Goal: Task Accomplishment & Management: Manage account settings

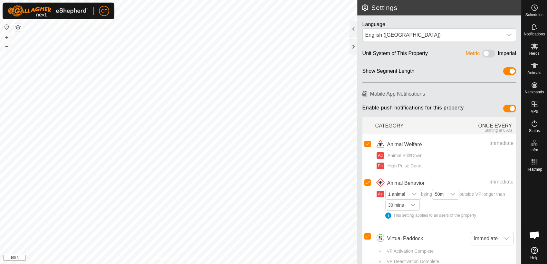
scroll to position [2462, 0]
click at [534, 71] on span "Animals" at bounding box center [534, 73] width 14 height 4
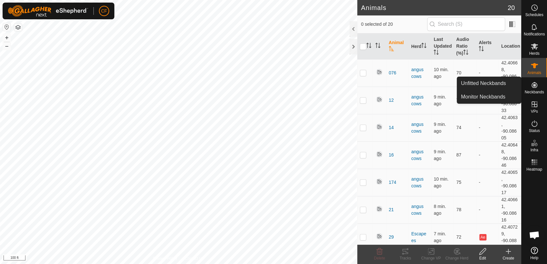
click at [534, 88] on icon at bounding box center [535, 85] width 8 height 8
click at [503, 81] on link "Unfitted Neckbands" at bounding box center [489, 83] width 64 height 13
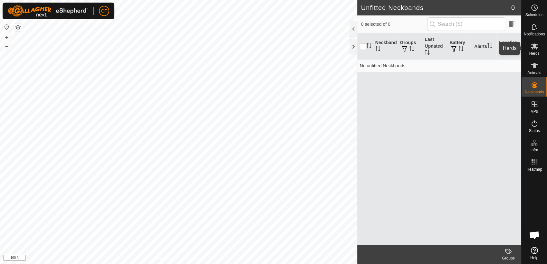
click at [535, 50] on es-mob-svg-icon at bounding box center [535, 46] width 12 height 10
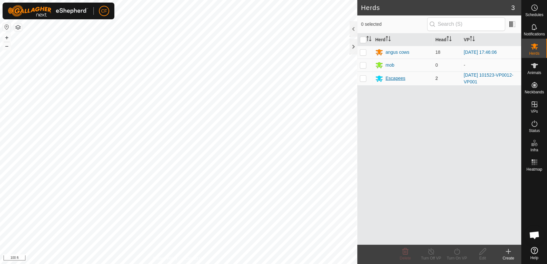
click at [395, 79] on div "Escapees" at bounding box center [396, 78] width 20 height 7
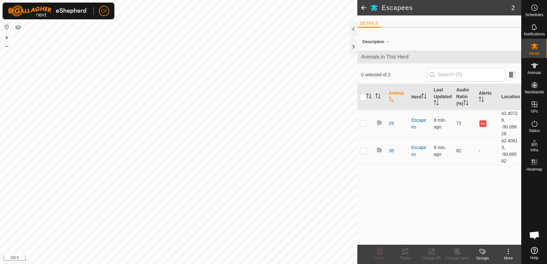
click at [363, 8] on span at bounding box center [363, 7] width 13 height 15
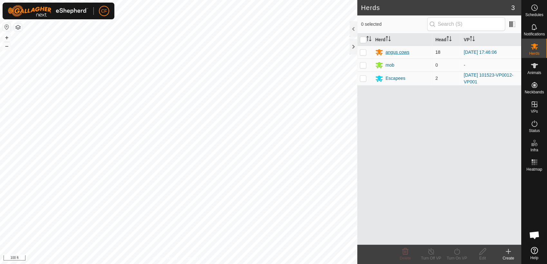
click at [395, 51] on div "angus cows" at bounding box center [398, 52] width 24 height 7
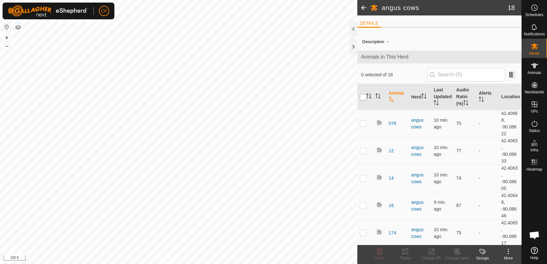
click at [362, 96] on input "checkbox" at bounding box center [363, 97] width 6 height 6
checkbox input "true"
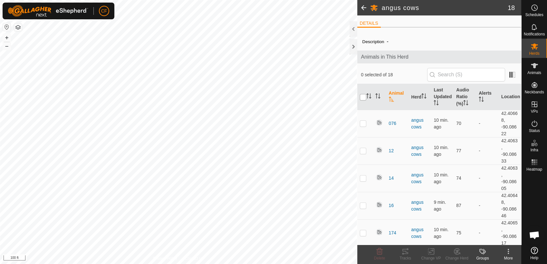
checkbox input "true"
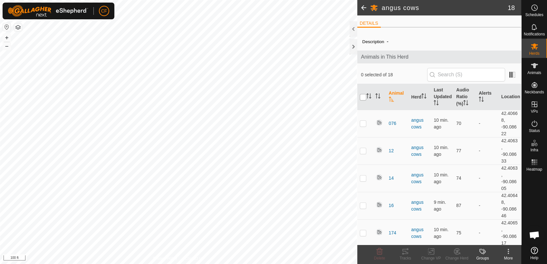
checkbox input "true"
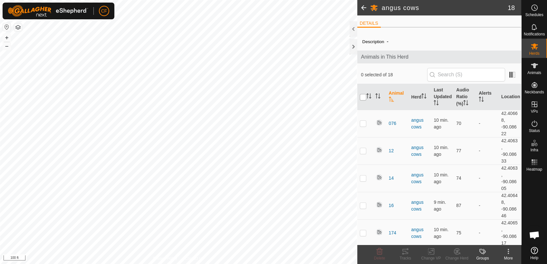
checkbox input "true"
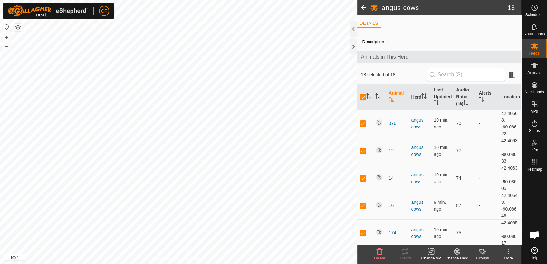
click at [507, 256] on div "More" at bounding box center [508, 258] width 26 height 6
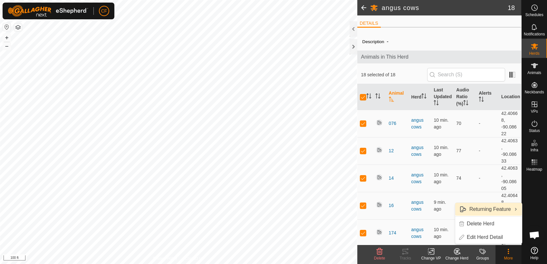
click at [502, 210] on link "Returning Feature" at bounding box center [488, 209] width 67 height 13
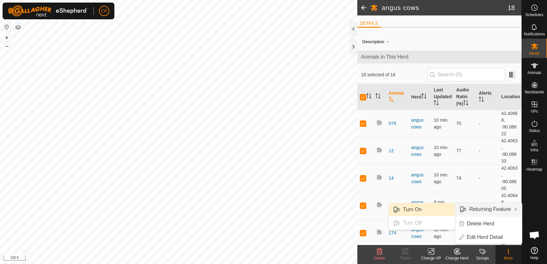
click at [426, 209] on link "Turn On" at bounding box center [422, 209] width 66 height 13
checkbox input "false"
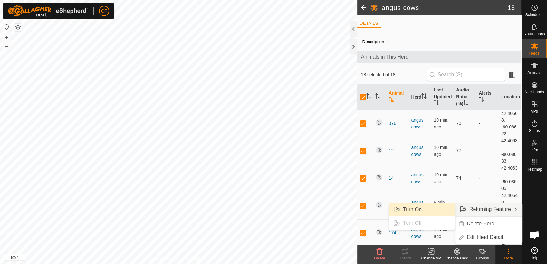
checkbox input "false"
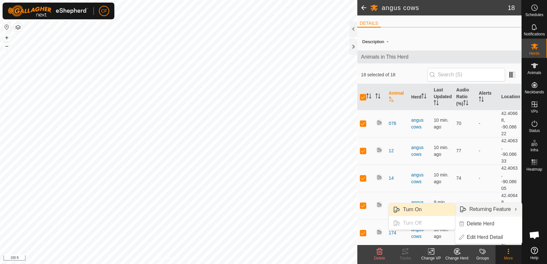
checkbox input "false"
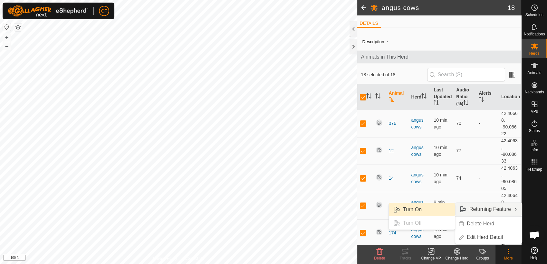
checkbox input "false"
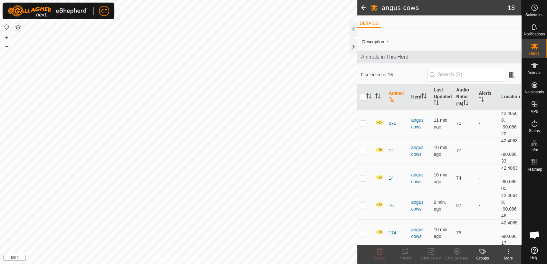
click at [363, 10] on span at bounding box center [363, 7] width 13 height 15
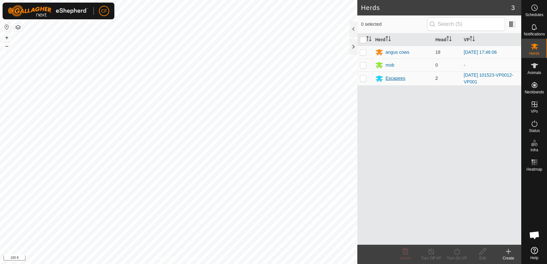
click at [394, 80] on div "Escapees" at bounding box center [396, 78] width 20 height 7
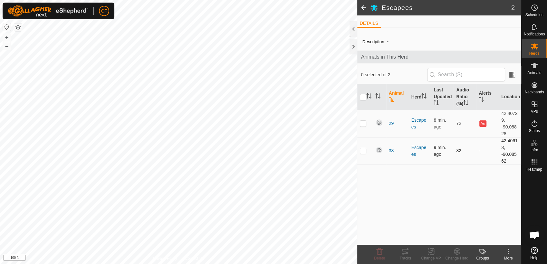
click at [364, 151] on p-checkbox at bounding box center [363, 150] width 6 height 5
click at [457, 252] on icon at bounding box center [457, 251] width 5 height 3
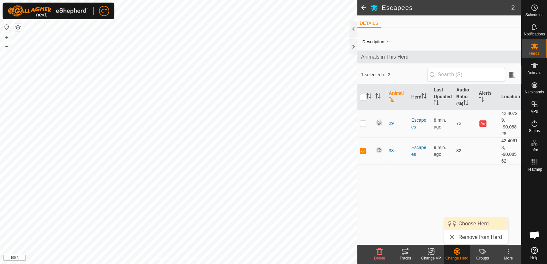
click at [464, 222] on link "Choose Herd..." at bounding box center [476, 223] width 64 height 13
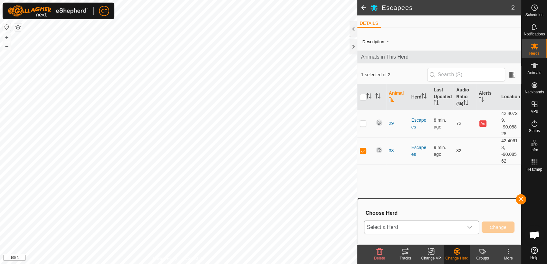
click at [469, 228] on icon "dropdown trigger" at bounding box center [469, 227] width 5 height 5
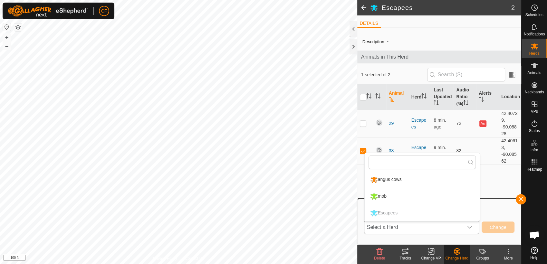
click at [433, 182] on li "angus cows" at bounding box center [422, 180] width 115 height 16
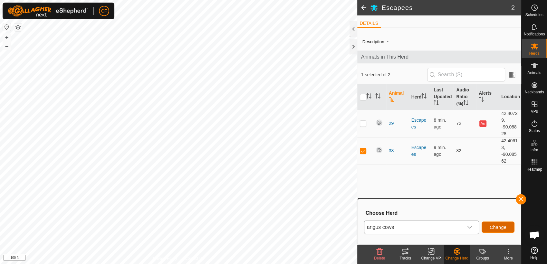
click at [494, 227] on span "Change" at bounding box center [498, 227] width 17 height 5
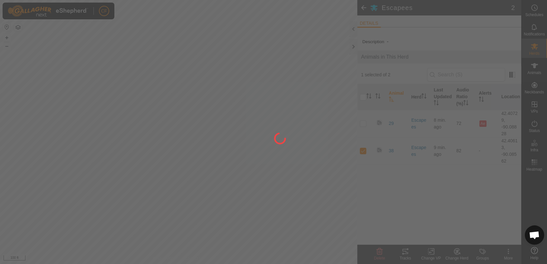
checkbox input "false"
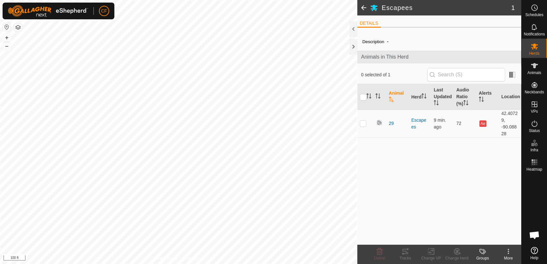
click at [364, 6] on span at bounding box center [363, 7] width 13 height 15
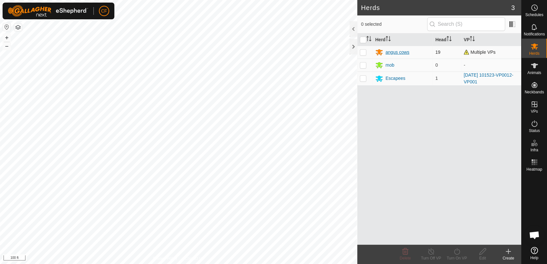
click at [388, 53] on div "angus cows" at bounding box center [398, 52] width 24 height 7
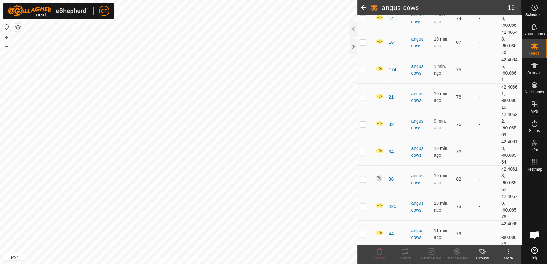
scroll to position [172, 0]
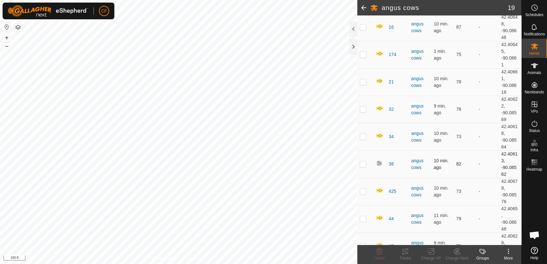
click at [361, 164] on p-checkbox at bounding box center [363, 163] width 6 height 5
click at [507, 251] on icon at bounding box center [509, 252] width 8 height 8
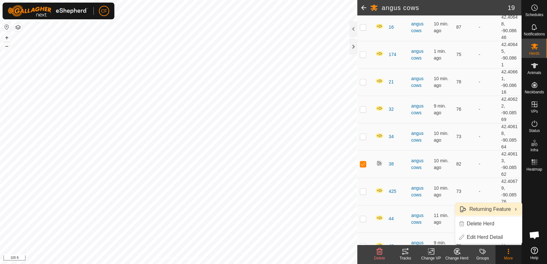
click at [497, 208] on link "Returning Feature" at bounding box center [488, 209] width 67 height 13
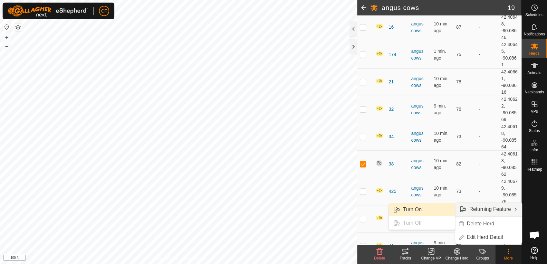
click at [436, 208] on link "Turn On" at bounding box center [422, 209] width 66 height 13
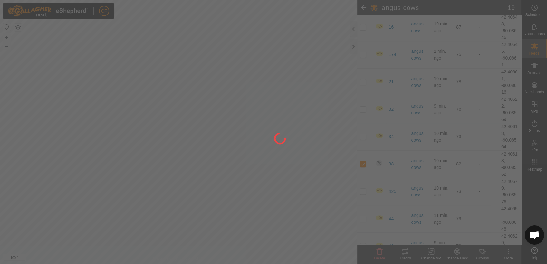
checkbox input "false"
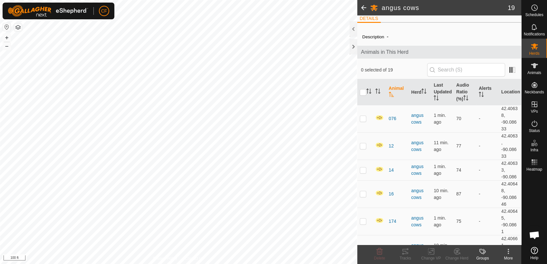
scroll to position [0, 0]
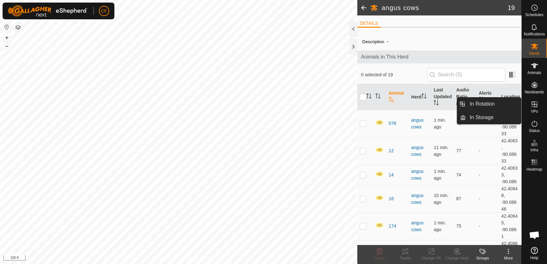
click at [536, 104] on icon at bounding box center [535, 104] width 6 height 6
click at [503, 105] on link "In Rotation" at bounding box center [493, 104] width 55 height 13
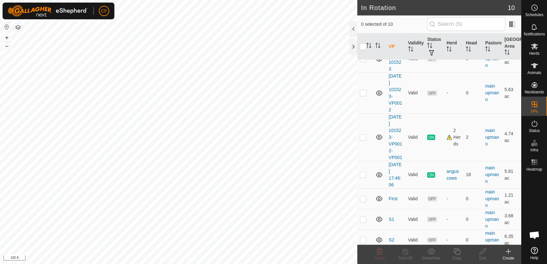
scroll to position [106, 0]
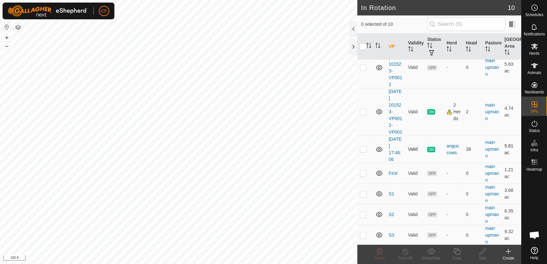
click at [364, 151] on p-checkbox at bounding box center [363, 149] width 6 height 5
checkbox input "true"
click at [406, 253] on line at bounding box center [405, 251] width 5 height 5
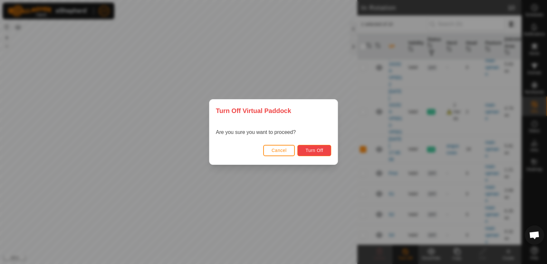
click at [311, 154] on button "Turn Off" at bounding box center [314, 150] width 34 height 11
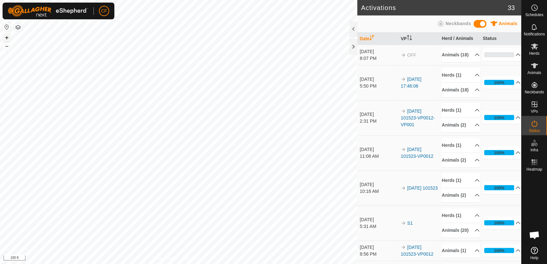
click at [5, 39] on button "+" at bounding box center [7, 38] width 8 height 8
click at [5, 47] on button "–" at bounding box center [7, 46] width 8 height 8
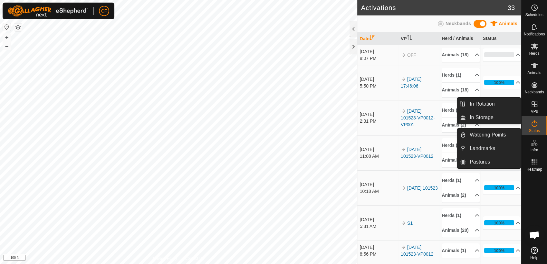
drag, startPoint x: 539, startPoint y: 153, endPoint x: 534, endPoint y: 143, distance: 10.8
click at [534, 143] on icon at bounding box center [535, 143] width 8 height 8
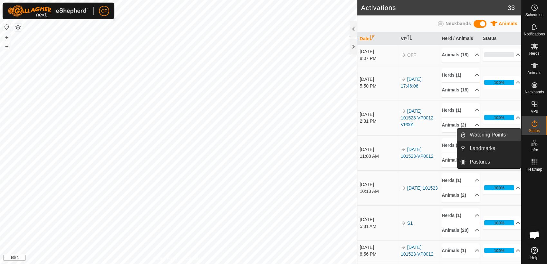
click at [501, 133] on link "Watering Points" at bounding box center [493, 135] width 55 height 13
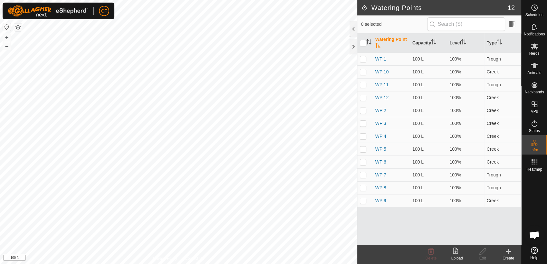
click at [508, 251] on icon at bounding box center [508, 251] width 0 height 5
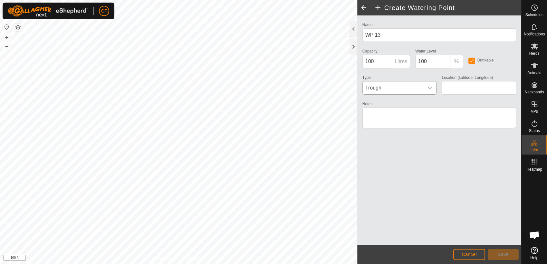
click at [429, 89] on icon "dropdown trigger" at bounding box center [429, 87] width 5 height 5
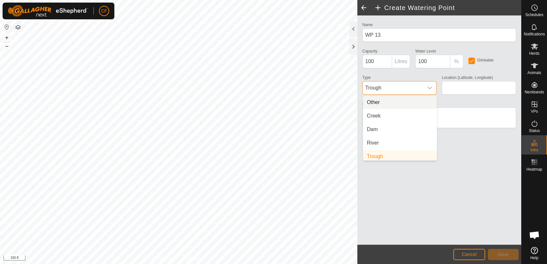
scroll to position [3, 0]
click at [409, 116] on li "Creek" at bounding box center [400, 113] width 74 height 13
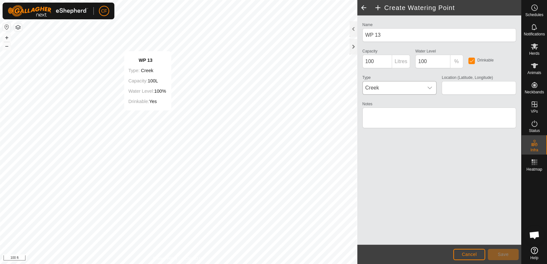
type input "42.408140, -90.091216"
click at [505, 255] on span "Save" at bounding box center [503, 254] width 11 height 5
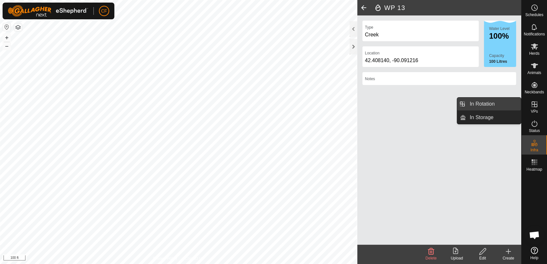
click at [508, 105] on link "In Rotation" at bounding box center [493, 104] width 55 height 13
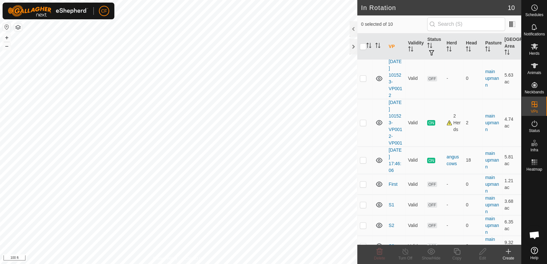
scroll to position [106, 0]
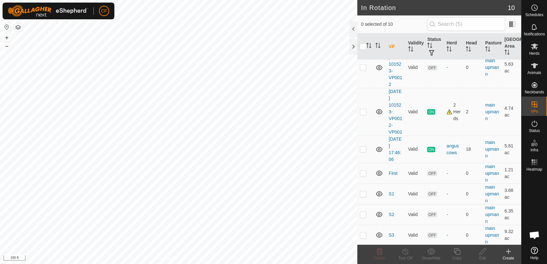
click at [508, 252] on icon at bounding box center [508, 252] width 5 height 0
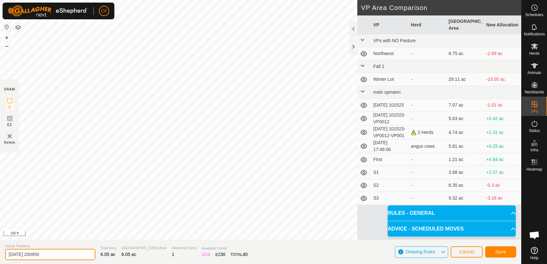
click at [59, 256] on input "2025-09-23 200950" at bounding box center [50, 254] width 90 height 11
type input "2"
type input "creek"
click at [493, 254] on button "Save" at bounding box center [500, 251] width 31 height 11
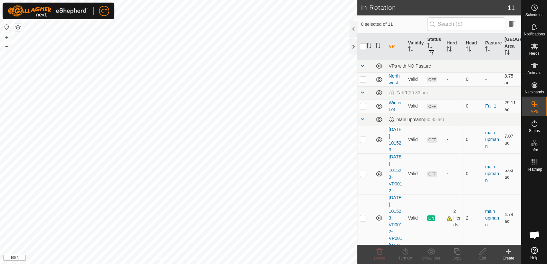
drag, startPoint x: 360, startPoint y: 219, endPoint x: 133, endPoint y: -5, distance: 319.2
click at [133, 0] on html "CF Schedules Notifications Herds Animals Neckbands VPs Status Infra Heatmap Hel…" at bounding box center [273, 132] width 547 height 264
click at [364, 140] on p-checkbox at bounding box center [363, 139] width 6 height 5
checkbox input "false"
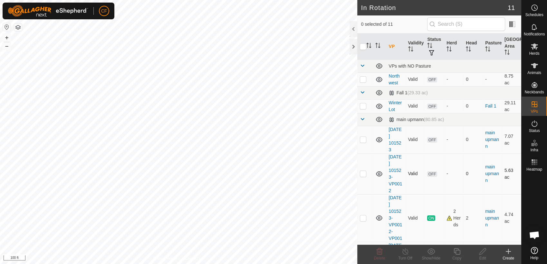
click at [364, 174] on p-checkbox at bounding box center [363, 173] width 6 height 5
checkbox input "false"
click at [365, 217] on p-checkbox at bounding box center [363, 218] width 6 height 5
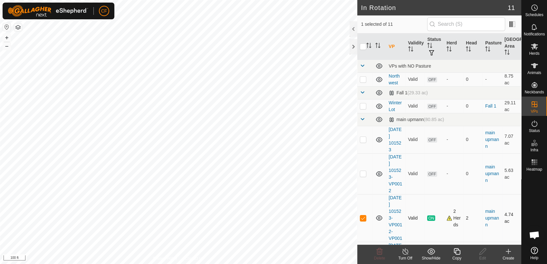
checkbox input "false"
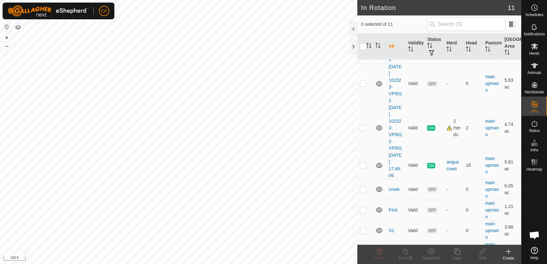
scroll to position [105, 0]
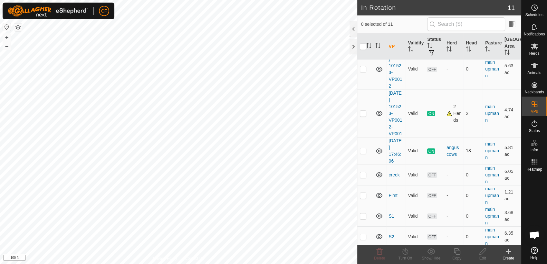
click at [363, 151] on p-checkbox at bounding box center [363, 150] width 6 height 5
checkbox input "false"
click at [361, 113] on p-checkbox at bounding box center [363, 113] width 6 height 5
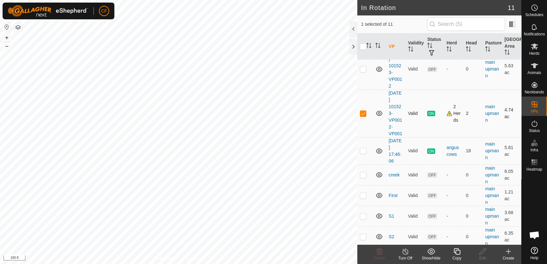
checkbox input "false"
click at [363, 70] on p-checkbox at bounding box center [363, 68] width 6 height 5
checkbox input "true"
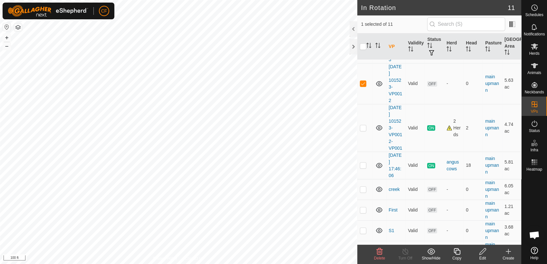
scroll to position [47, 0]
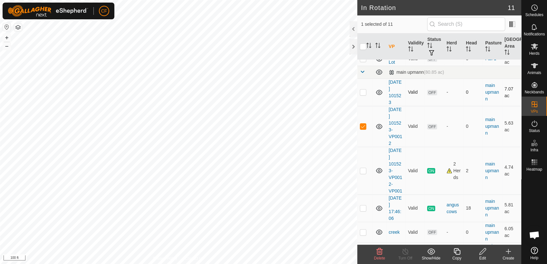
click at [362, 91] on p-checkbox at bounding box center [363, 92] width 6 height 5
checkbox input "true"
click at [363, 128] on p-checkbox at bounding box center [363, 126] width 6 height 5
checkbox input "false"
click at [379, 256] on span "Delete" at bounding box center [379, 258] width 11 height 5
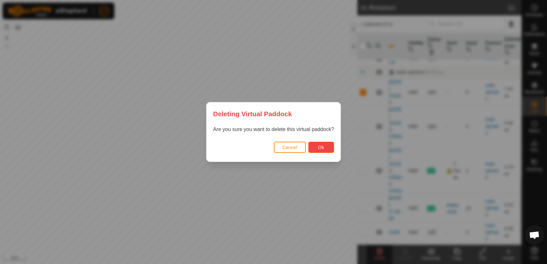
click at [322, 149] on span "Ok" at bounding box center [321, 147] width 6 height 5
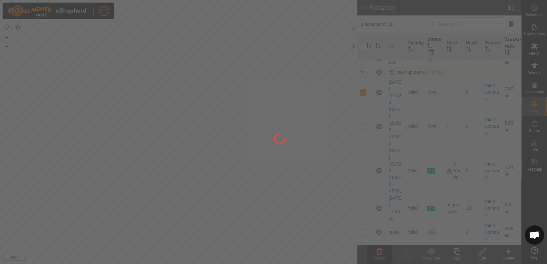
checkbox input "false"
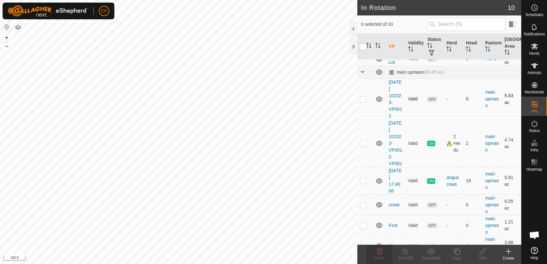
click at [362, 99] on p-checkbox at bounding box center [363, 98] width 6 height 5
click at [379, 253] on icon at bounding box center [380, 252] width 8 height 8
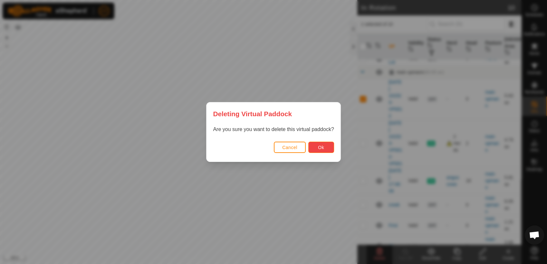
click at [323, 150] on button "Ok" at bounding box center [321, 147] width 26 height 11
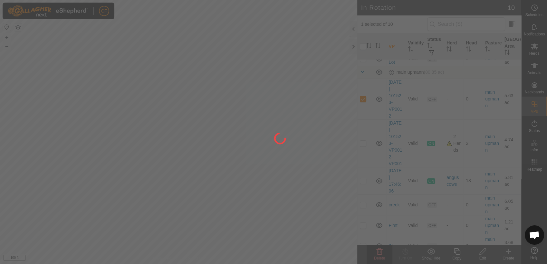
checkbox input "false"
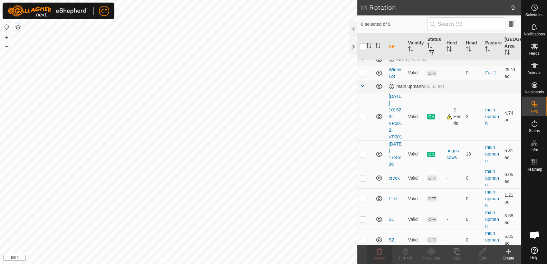
scroll to position [0, 0]
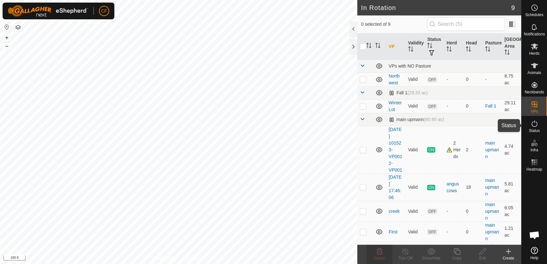
click at [537, 127] on icon at bounding box center [535, 124] width 8 height 8
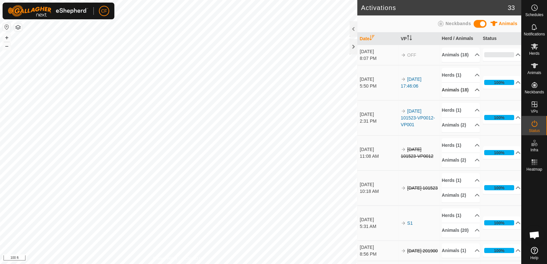
click at [468, 97] on p-accordion-header "Animals (18)" at bounding box center [461, 90] width 38 height 14
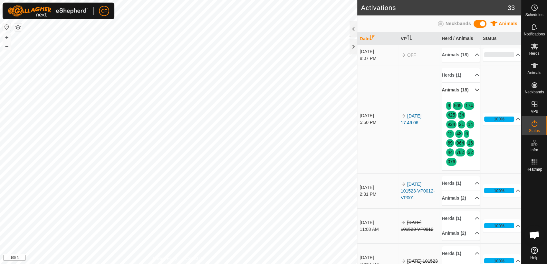
click at [468, 97] on p-accordion-header "Animals (18)" at bounding box center [461, 90] width 38 height 14
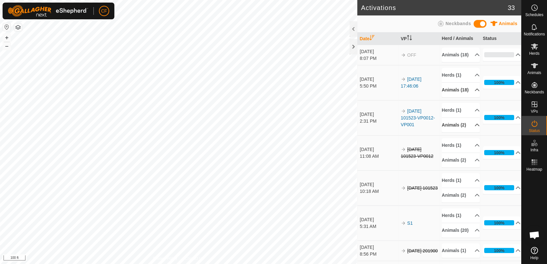
click at [469, 132] on p-accordion-header "Animals (2)" at bounding box center [461, 125] width 38 height 14
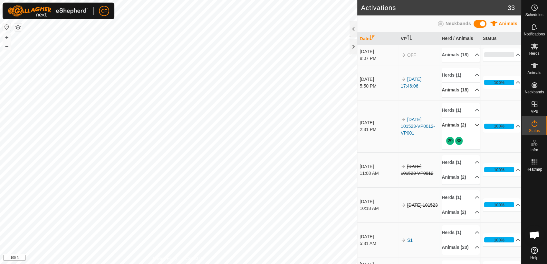
click at [469, 132] on p-accordion-header "Animals (2)" at bounding box center [461, 125] width 38 height 14
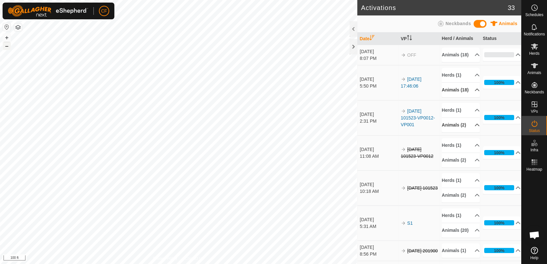
click at [6, 47] on button "–" at bounding box center [7, 46] width 8 height 8
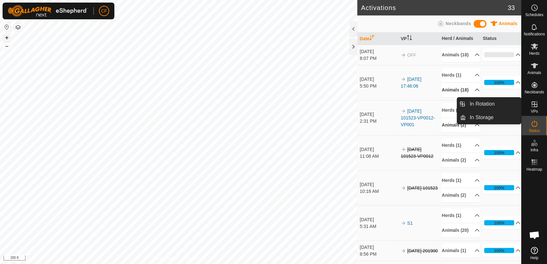
click at [7, 37] on button "+" at bounding box center [7, 38] width 8 height 8
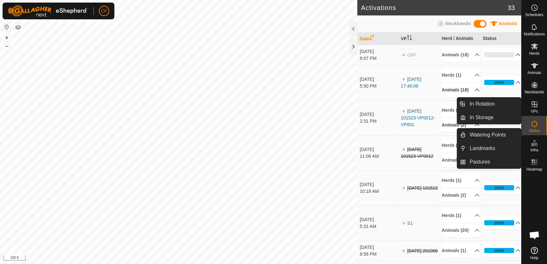
click at [536, 105] on icon at bounding box center [535, 105] width 8 height 8
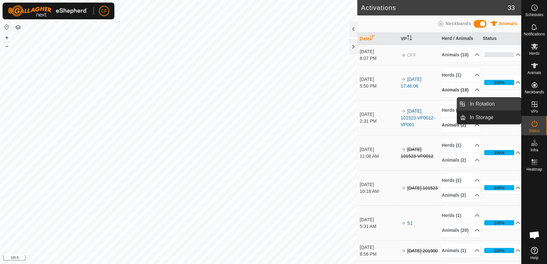
click at [500, 105] on link "In Rotation" at bounding box center [493, 104] width 55 height 13
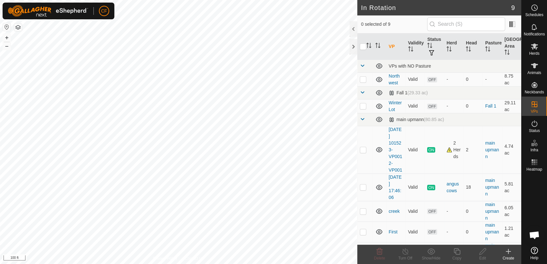
scroll to position [2462, 0]
click at [508, 252] on icon at bounding box center [509, 252] width 8 height 8
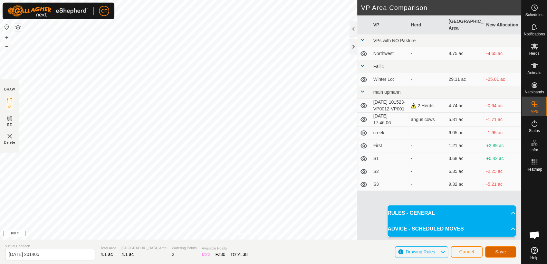
click at [500, 251] on span "Save" at bounding box center [500, 251] width 11 height 5
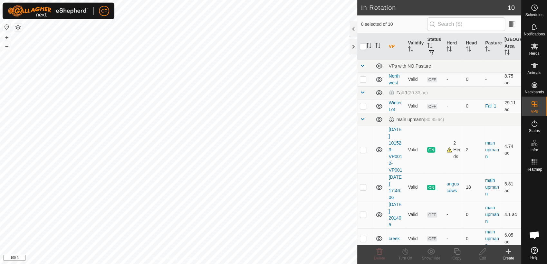
click at [364, 215] on p-checkbox at bounding box center [363, 214] width 6 height 5
checkbox input "true"
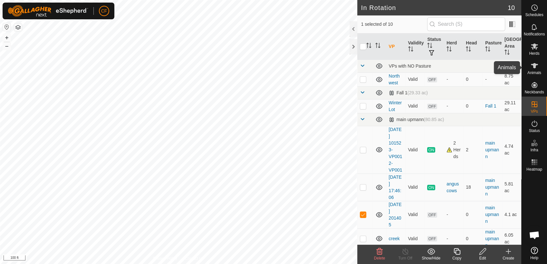
click at [534, 63] on icon at bounding box center [535, 66] width 8 height 8
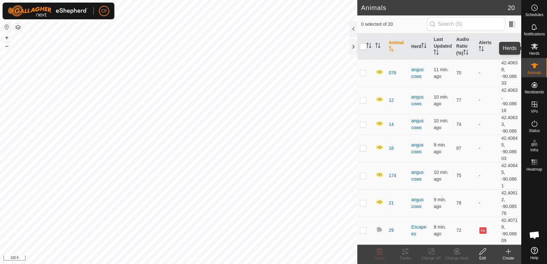
click at [534, 52] on span "Herds" at bounding box center [534, 54] width 10 height 4
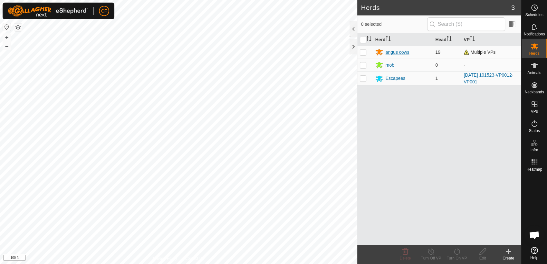
click at [404, 52] on div "angus cows" at bounding box center [398, 52] width 24 height 7
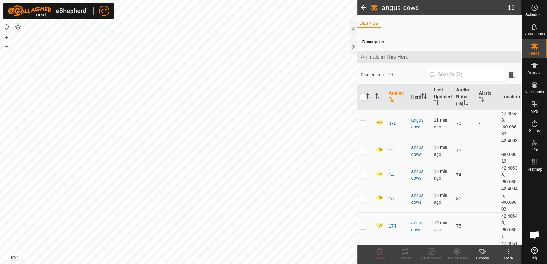
click at [364, 97] on input "checkbox" at bounding box center [363, 97] width 6 height 6
checkbox input "true"
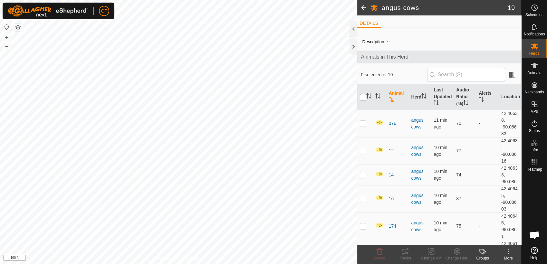
checkbox input "true"
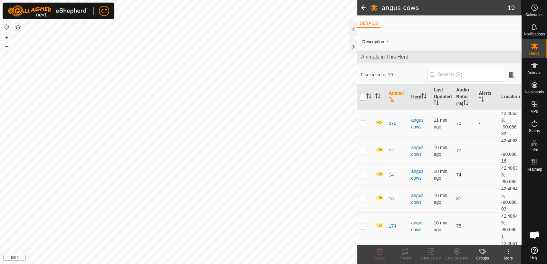
checkbox input "true"
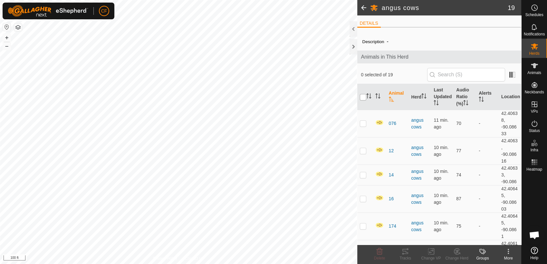
checkbox input "true"
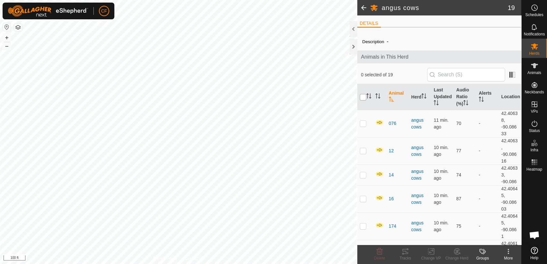
checkbox input "true"
click at [429, 251] on icon at bounding box center [431, 252] width 8 height 8
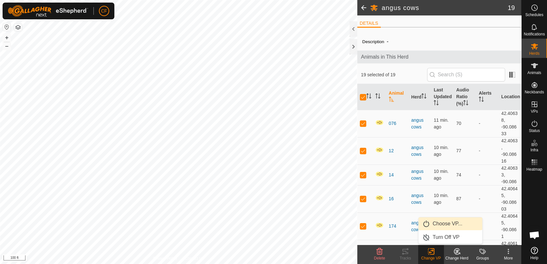
click at [438, 224] on link "Choose VP..." at bounding box center [450, 223] width 64 height 13
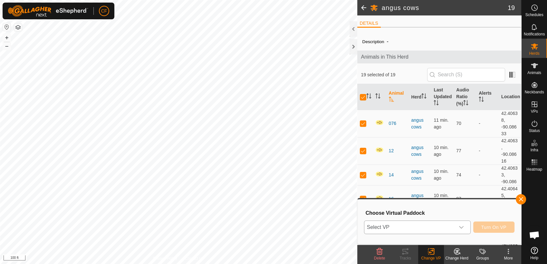
click at [463, 226] on icon "dropdown trigger" at bounding box center [461, 227] width 5 height 5
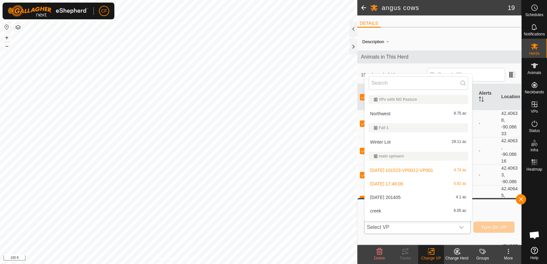
scroll to position [10, 0]
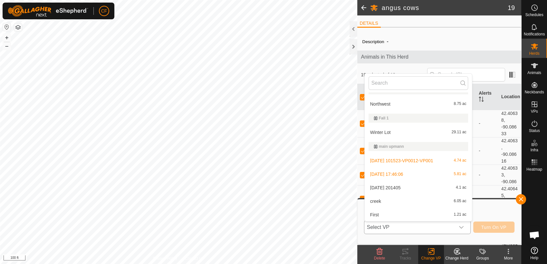
click at [420, 185] on li "2025-09-23 201405 4.1 ac" at bounding box center [418, 187] width 107 height 13
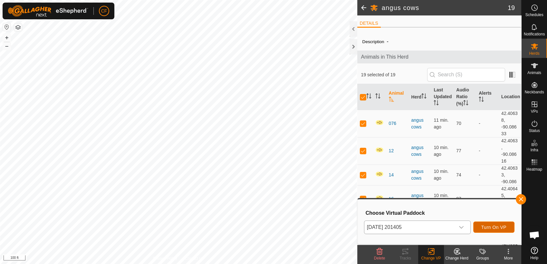
click at [487, 223] on button "Turn On VP" at bounding box center [493, 227] width 41 height 11
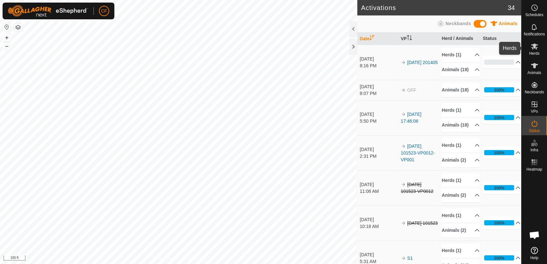
click at [536, 50] on es-mob-svg-icon at bounding box center [535, 46] width 12 height 10
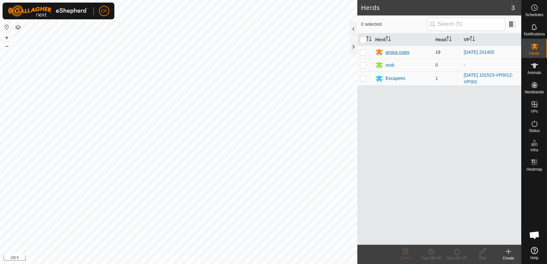
click at [392, 51] on div "angus cows" at bounding box center [398, 52] width 24 height 7
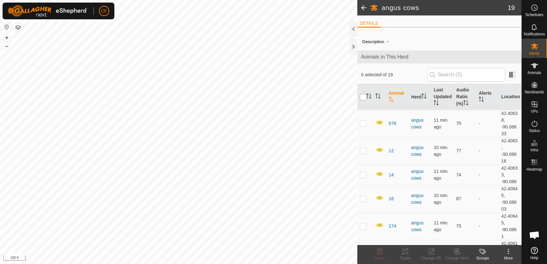
click at [363, 97] on input "checkbox" at bounding box center [363, 97] width 6 height 6
checkbox input "true"
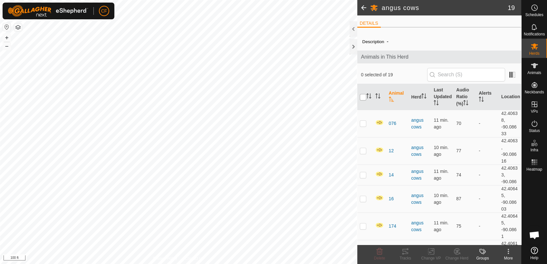
checkbox input "true"
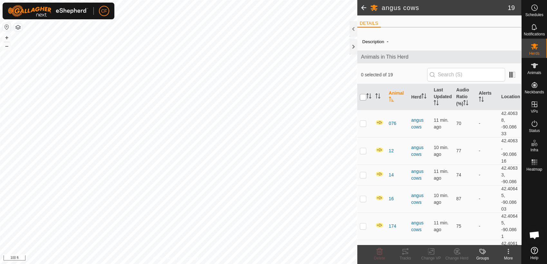
checkbox input "true"
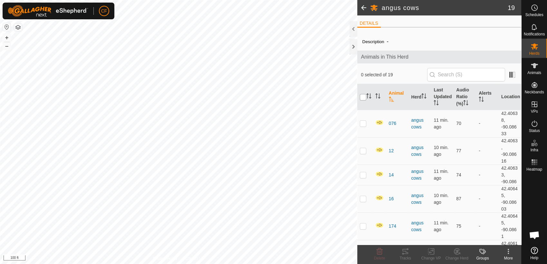
checkbox input "true"
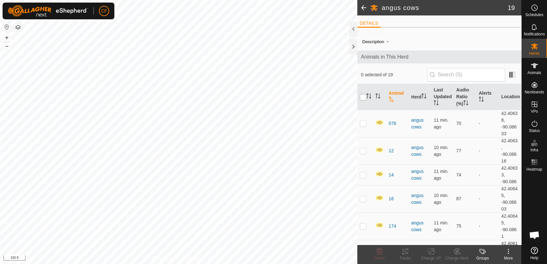
checkbox input "true"
click at [428, 254] on rect at bounding box center [431, 252] width 6 height 6
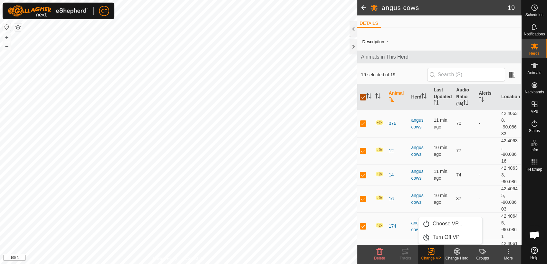
click at [362, 97] on input "checkbox" at bounding box center [363, 97] width 6 height 6
checkbox input "false"
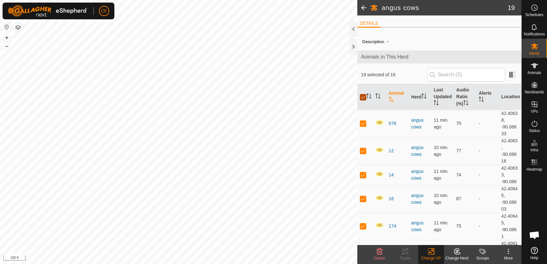
checkbox input "false"
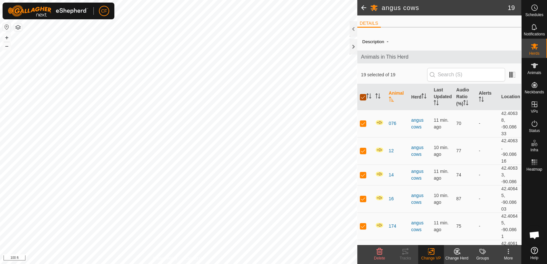
checkbox input "false"
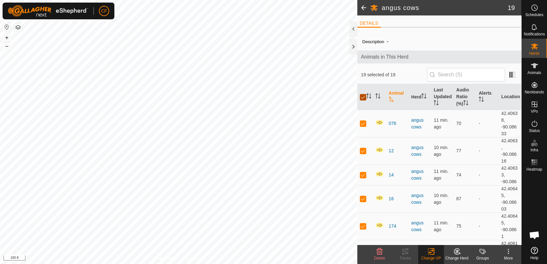
checkbox input "false"
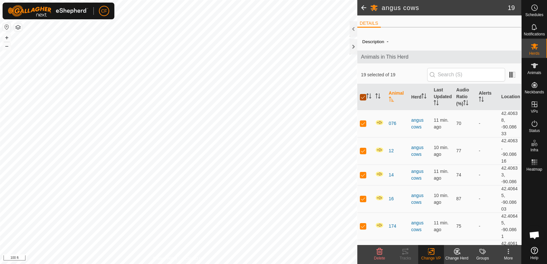
checkbox input "false"
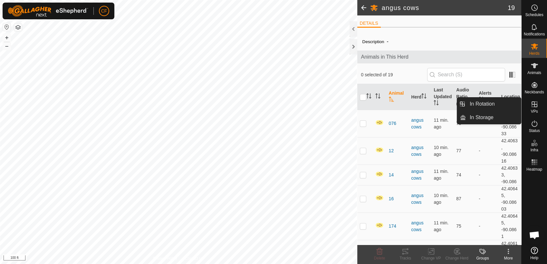
click at [532, 104] on icon at bounding box center [535, 104] width 6 height 6
click at [500, 105] on link "In Rotation" at bounding box center [493, 104] width 55 height 13
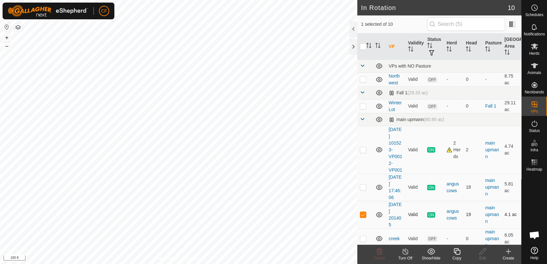
click at [361, 214] on p-checkbox at bounding box center [363, 214] width 6 height 5
checkbox input "false"
click at [363, 188] on p-checkbox at bounding box center [363, 187] width 6 height 5
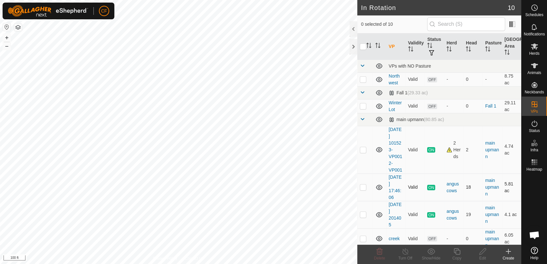
checkbox input "true"
click at [405, 252] on icon at bounding box center [405, 252] width 8 height 8
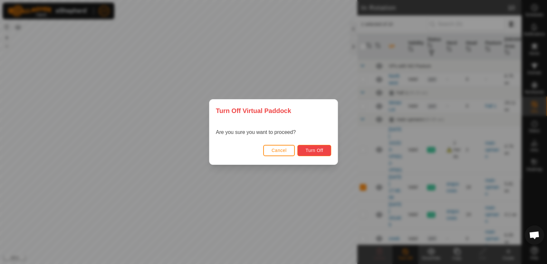
click at [313, 154] on button "Turn Off" at bounding box center [314, 150] width 34 height 11
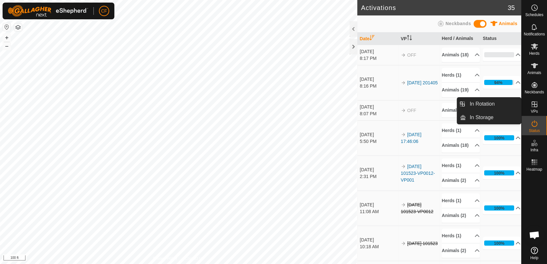
click at [533, 103] on icon at bounding box center [535, 105] width 8 height 8
click at [507, 103] on link "In Rotation" at bounding box center [493, 104] width 55 height 13
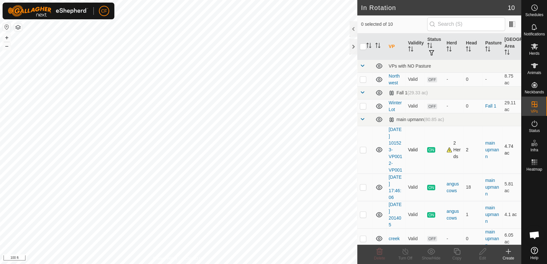
click at [361, 150] on p-checkbox at bounding box center [363, 149] width 6 height 5
checkbox input "true"
click at [405, 254] on icon at bounding box center [405, 252] width 8 height 8
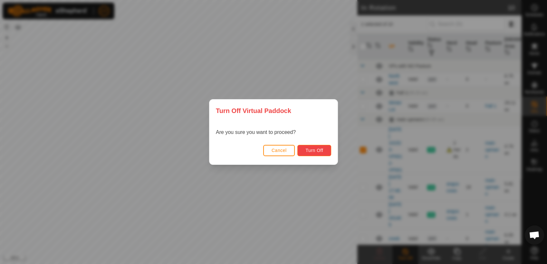
click at [307, 151] on span "Turn Off" at bounding box center [314, 150] width 18 height 5
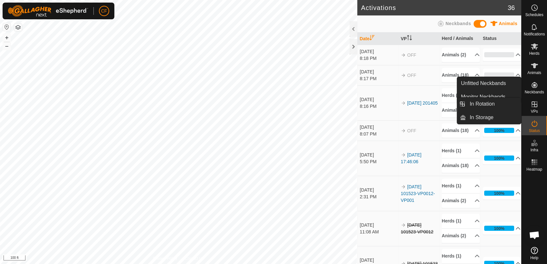
click at [534, 104] on icon at bounding box center [535, 104] width 6 height 6
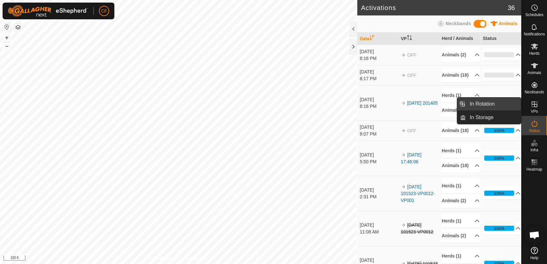
click at [502, 107] on link "In Rotation" at bounding box center [493, 104] width 55 height 13
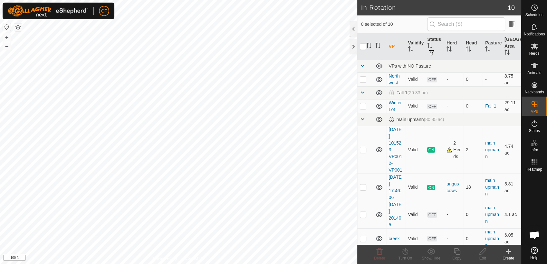
click at [361, 216] on p-checkbox at bounding box center [363, 214] width 6 height 5
checkbox input "true"
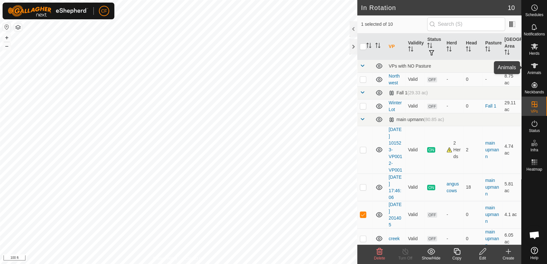
click at [537, 69] on icon at bounding box center [535, 66] width 8 height 8
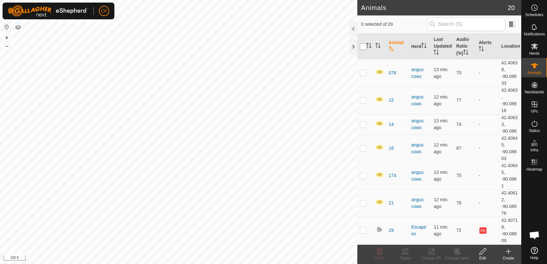
click at [363, 48] on input "checkbox" at bounding box center [363, 46] width 6 height 6
checkbox input "true"
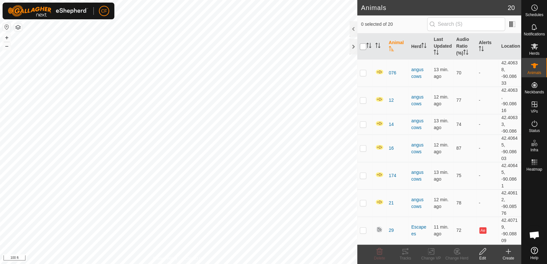
checkbox input "true"
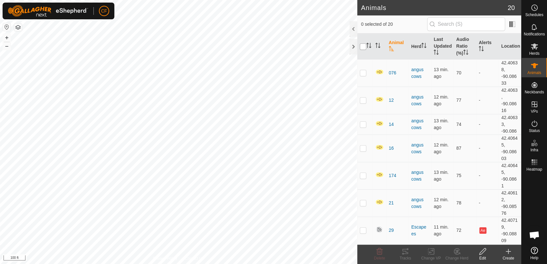
checkbox input "true"
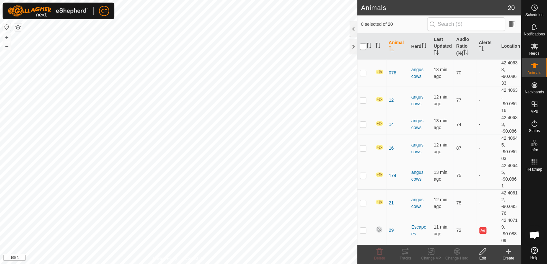
checkbox input "true"
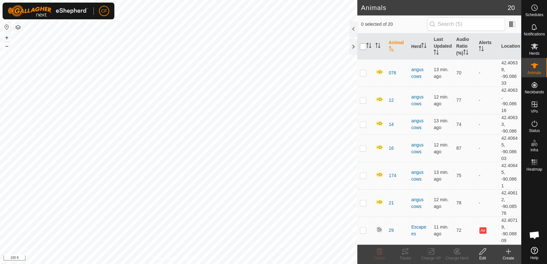
checkbox input "true"
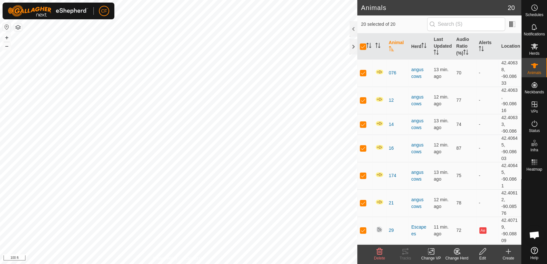
click at [431, 253] on icon at bounding box center [431, 252] width 5 height 4
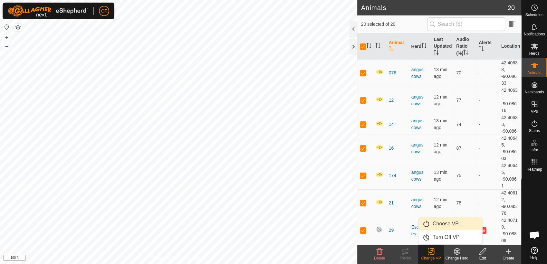
click at [442, 224] on link "Choose VP..." at bounding box center [450, 223] width 64 height 13
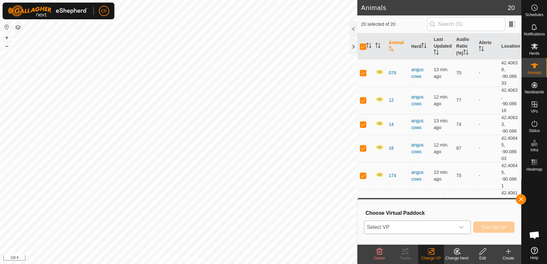
click at [464, 227] on icon "dropdown trigger" at bounding box center [461, 227] width 5 height 3
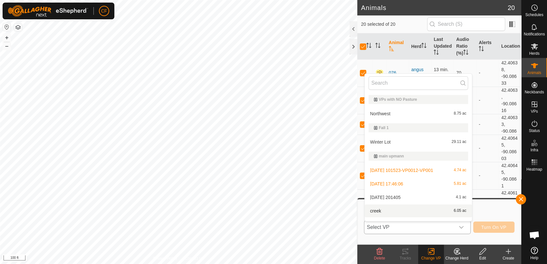
scroll to position [10, 0]
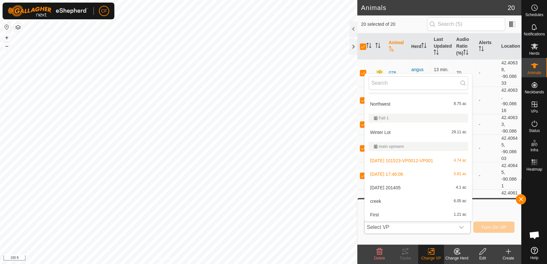
click at [417, 187] on li "2025-09-23 201405 4.1 ac" at bounding box center [418, 187] width 107 height 13
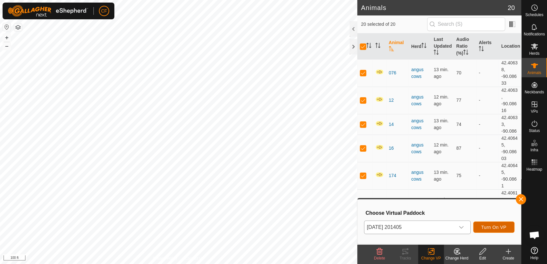
click at [494, 226] on span "Turn On VP" at bounding box center [493, 227] width 25 height 5
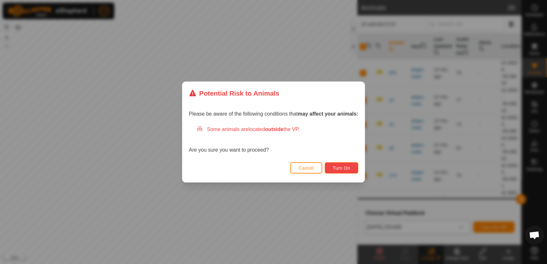
click at [338, 170] on span "Turn On" at bounding box center [341, 168] width 17 height 5
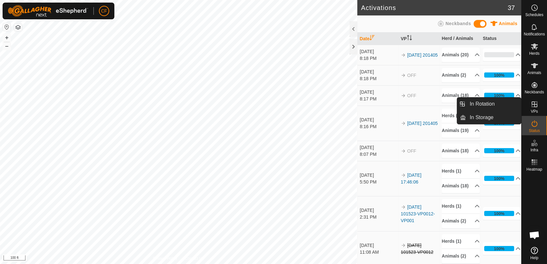
click at [535, 105] on icon at bounding box center [535, 105] width 8 height 8
click at [505, 106] on link "In Rotation" at bounding box center [493, 104] width 55 height 13
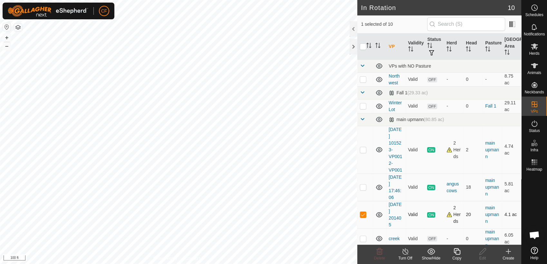
click at [361, 218] on td at bounding box center [364, 214] width 15 height 27
checkbox input "false"
click at [363, 187] on p-checkbox at bounding box center [363, 187] width 6 height 5
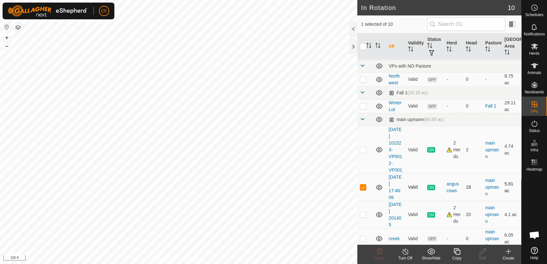
click at [362, 188] on p-checkbox at bounding box center [363, 187] width 6 height 5
checkbox input "false"
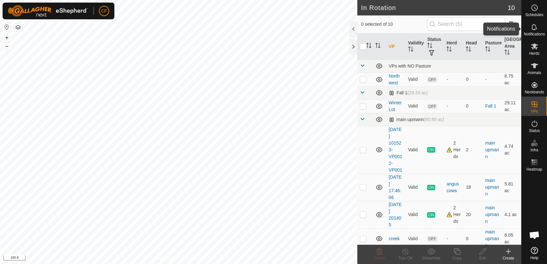
click at [532, 31] on icon at bounding box center [535, 27] width 8 height 8
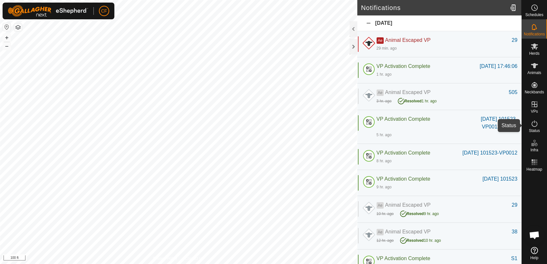
click at [534, 124] on icon at bounding box center [535, 124] width 8 height 8
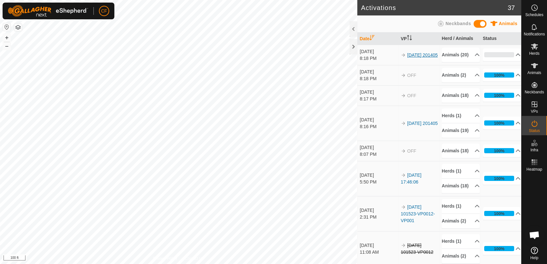
click at [417, 56] on link "2025-09-23 201405" at bounding box center [422, 55] width 31 height 5
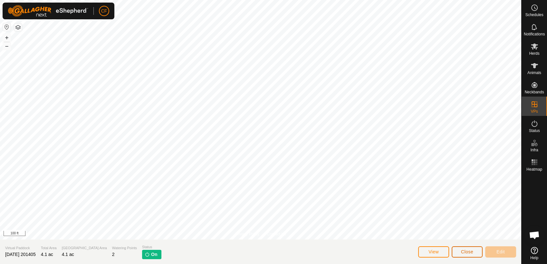
click at [470, 254] on span "Close" at bounding box center [467, 251] width 12 height 5
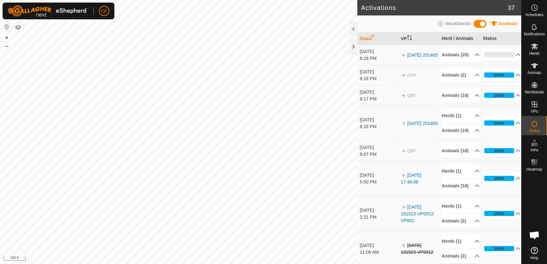
scroll to position [2462, 0]
click at [490, 59] on p-accordion-header "0%" at bounding box center [502, 54] width 38 height 13
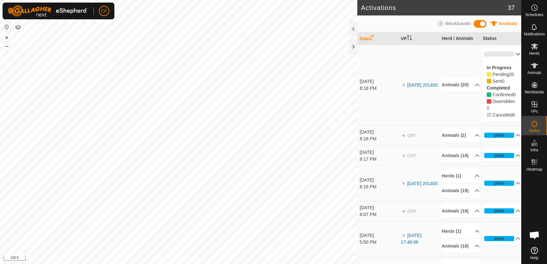
click at [490, 54] on p-accordion-header "0%" at bounding box center [502, 54] width 38 height 13
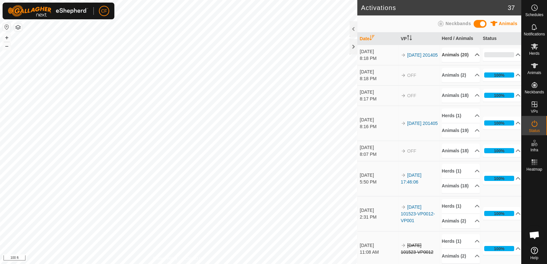
click at [468, 58] on p-accordion-header "Animals (20)" at bounding box center [461, 55] width 38 height 14
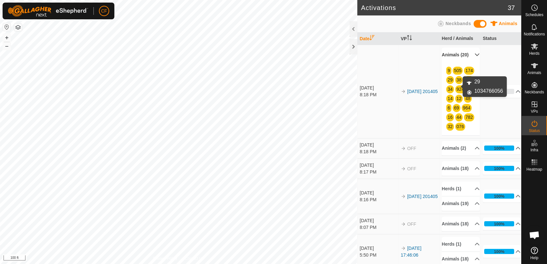
click at [453, 82] on link "29" at bounding box center [449, 79] width 5 height 5
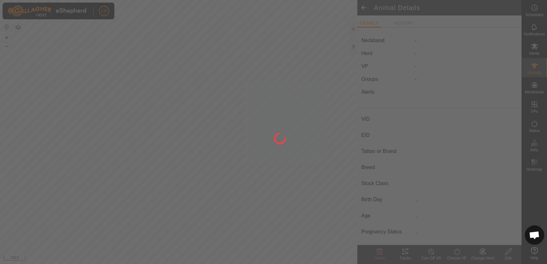
type input "29"
type input "-"
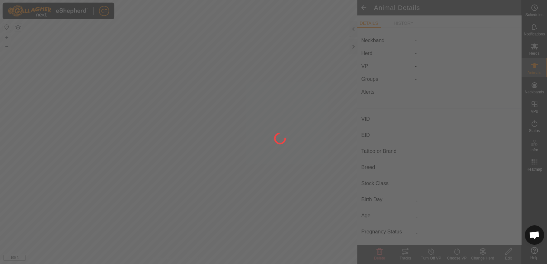
type input "-"
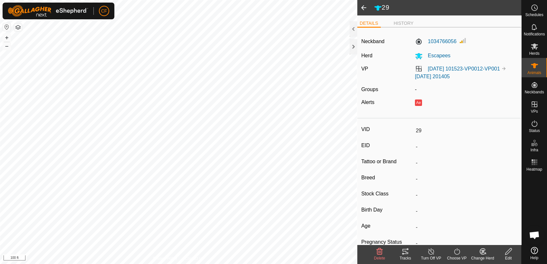
click at [363, 9] on span at bounding box center [363, 7] width 13 height 15
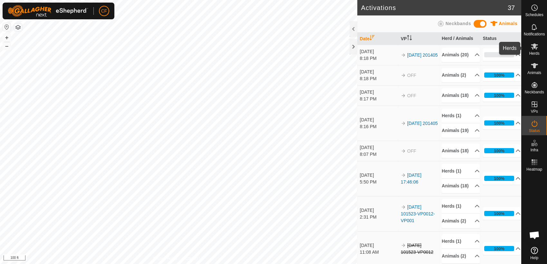
click at [535, 53] on span "Herds" at bounding box center [534, 54] width 10 height 4
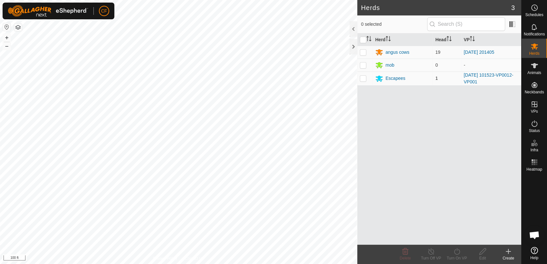
click at [365, 78] on p-checkbox at bounding box center [363, 78] width 6 height 5
click at [361, 79] on p-checkbox at bounding box center [363, 78] width 6 height 5
checkbox input "false"
click at [392, 79] on div "Escapees" at bounding box center [396, 78] width 20 height 7
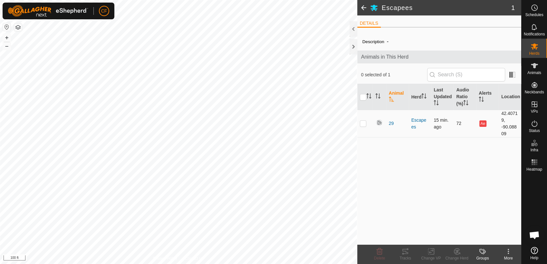
click at [364, 125] on p-checkbox at bounding box center [363, 123] width 6 height 5
checkbox input "true"
click at [431, 254] on icon at bounding box center [431, 252] width 8 height 8
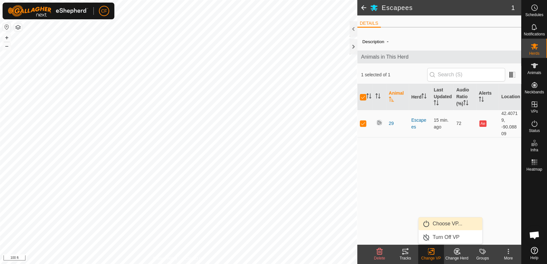
click at [438, 226] on link "Choose VP..." at bounding box center [450, 223] width 64 height 13
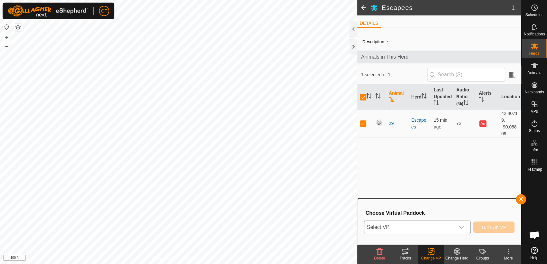
click at [463, 225] on icon "dropdown trigger" at bounding box center [461, 227] width 5 height 5
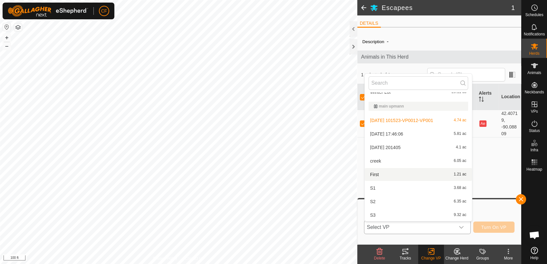
scroll to position [50, 0]
click at [384, 215] on li "S3 9.32 ac" at bounding box center [418, 214] width 107 height 13
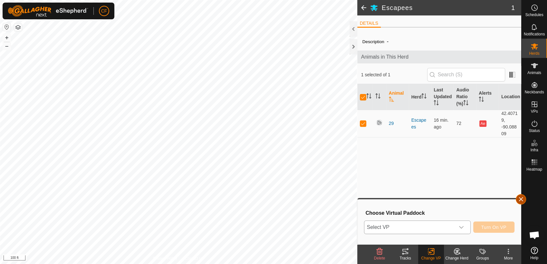
click at [523, 197] on button "button" at bounding box center [521, 199] width 10 height 10
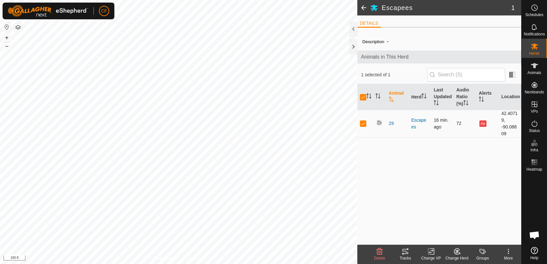
click at [363, 124] on p-checkbox at bounding box center [363, 123] width 6 height 5
checkbox input "false"
click at [363, 7] on span at bounding box center [363, 7] width 13 height 15
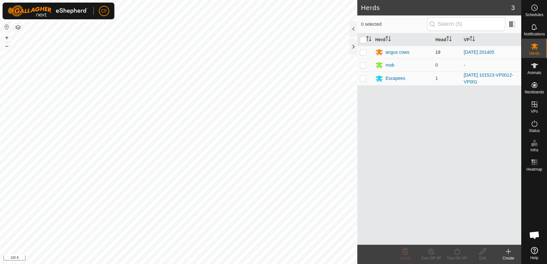
click at [363, 53] on p-checkbox at bounding box center [363, 52] width 6 height 5
checkbox input "false"
click at [391, 53] on div "angus cows" at bounding box center [398, 52] width 24 height 7
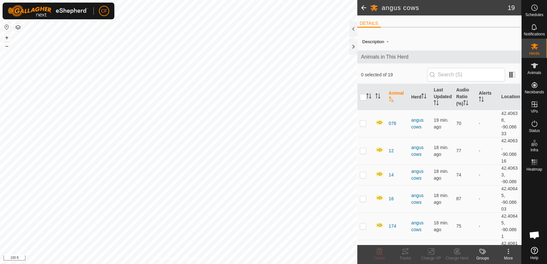
click at [363, 9] on span at bounding box center [363, 7] width 13 height 15
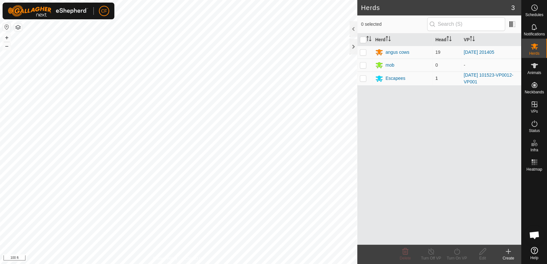
click at [363, 78] on p-checkbox at bounding box center [363, 78] width 6 height 5
checkbox input "true"
click at [429, 253] on icon at bounding box center [431, 252] width 8 height 8
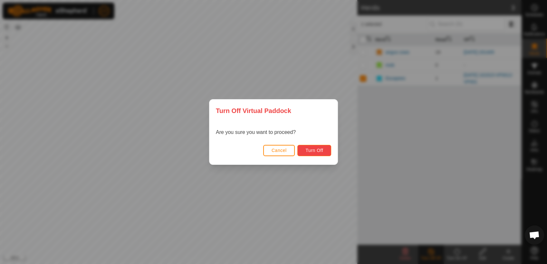
click at [319, 150] on span "Turn Off" at bounding box center [314, 150] width 18 height 5
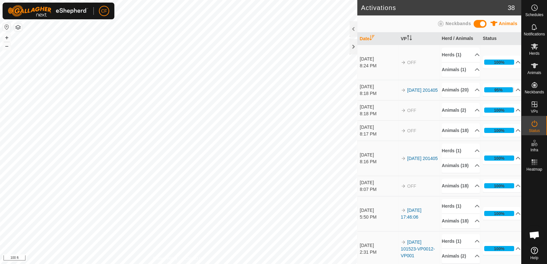
scroll to position [2462, 0]
click at [8, 49] on button "–" at bounding box center [7, 46] width 8 height 8
click at [532, 236] on span "Open chat" at bounding box center [534, 235] width 11 height 9
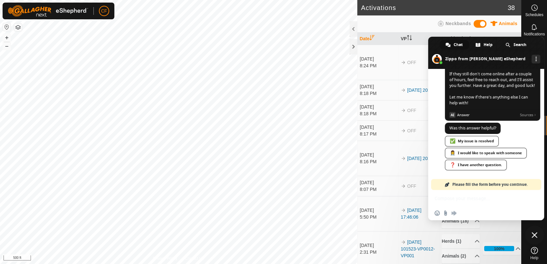
scroll to position [2469, 0]
click at [534, 253] on icon at bounding box center [534, 250] width 7 height 7
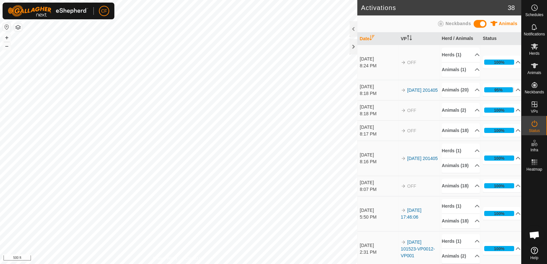
scroll to position [2442, 0]
click at [6, 39] on button "+" at bounding box center [7, 38] width 8 height 8
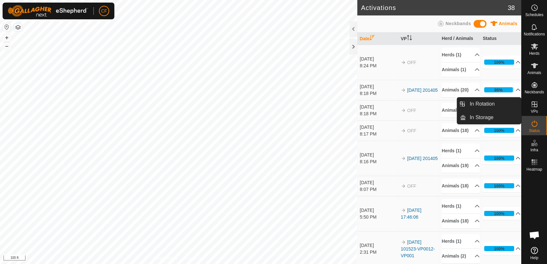
click at [537, 109] on es-virtualpaddocks-svg-icon at bounding box center [535, 104] width 12 height 10
drag, startPoint x: 535, startPoint y: 107, endPoint x: 494, endPoint y: 101, distance: 41.6
click at [521, 101] on es-menu-bar "Schedules Notifications Herds Animals Neckbands VPs Status Infra Heatmap Help I…" at bounding box center [534, 132] width 26 height 264
drag, startPoint x: 529, startPoint y: 106, endPoint x: 503, endPoint y: 103, distance: 26.2
click at [521, 103] on es-menu-bar "Schedules Notifications Herds Animals Neckbands VPs Status Infra Heatmap Help I…" at bounding box center [534, 132] width 26 height 264
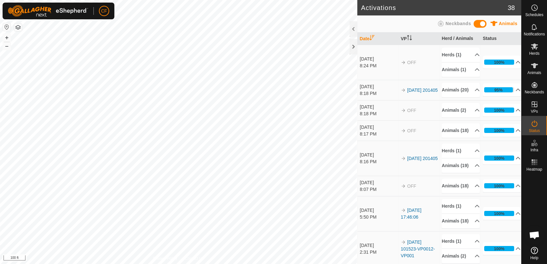
click at [503, 100] on td "95% In Progress Pending 1 Sent 0 Completed Confirmed 18 Overridden 0 Cancelled 1" at bounding box center [500, 90] width 41 height 20
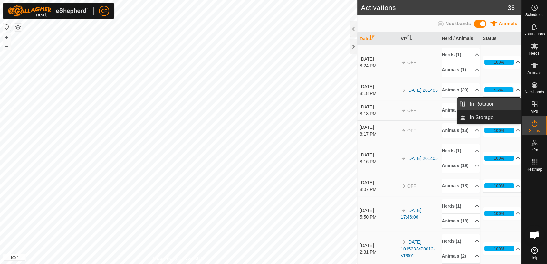
click at [492, 102] on link "In Rotation" at bounding box center [493, 104] width 55 height 13
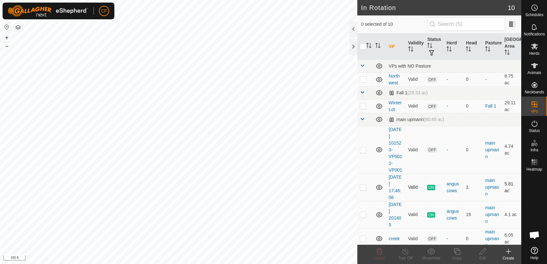
click at [361, 188] on p-checkbox at bounding box center [363, 187] width 6 height 5
checkbox input "false"
click at [363, 217] on td at bounding box center [364, 214] width 15 height 27
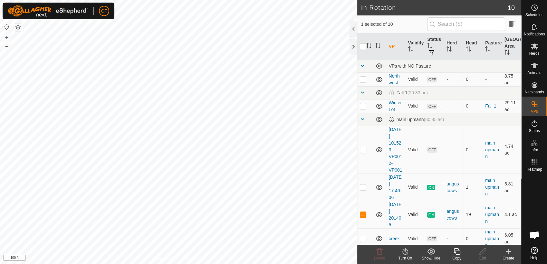
checkbox input "false"
click at [361, 186] on p-checkbox at bounding box center [363, 187] width 6 height 5
checkbox input "true"
click at [403, 254] on icon at bounding box center [405, 251] width 6 height 6
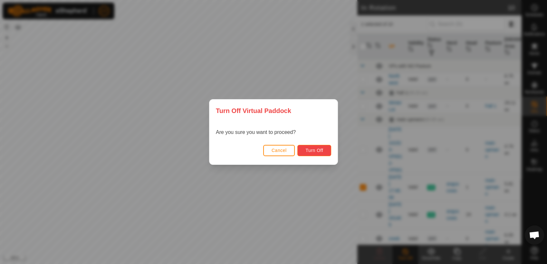
click at [322, 150] on span "Turn Off" at bounding box center [314, 150] width 18 height 5
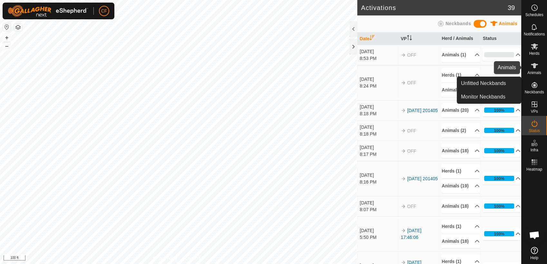
click at [534, 68] on icon at bounding box center [535, 66] width 8 height 8
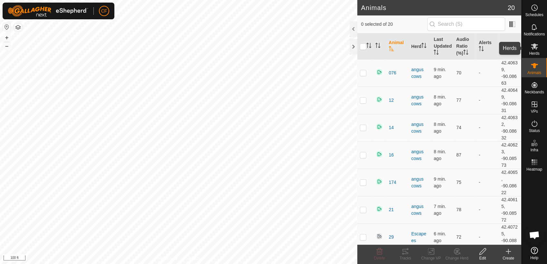
click at [534, 52] on span "Herds" at bounding box center [534, 54] width 10 height 4
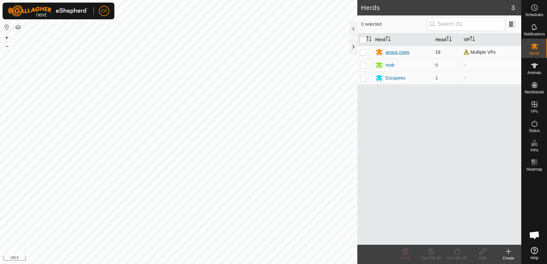
click at [390, 51] on div "angus cows" at bounding box center [398, 52] width 24 height 7
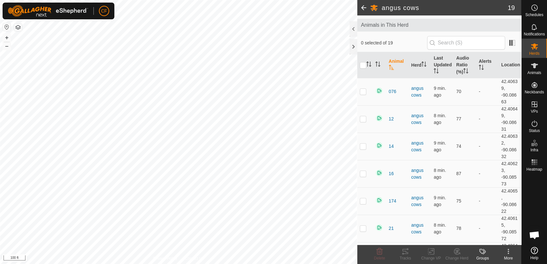
scroll to position [43, 0]
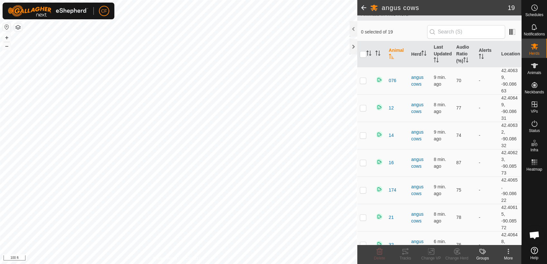
click at [482, 254] on icon at bounding box center [481, 251] width 5 height 5
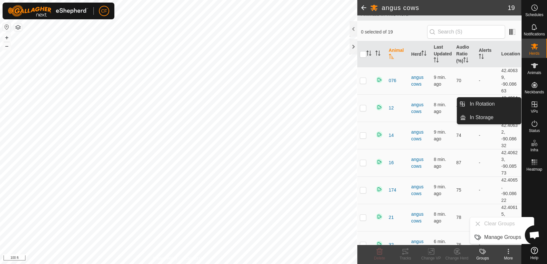
click at [534, 107] on icon at bounding box center [535, 104] width 6 height 6
click at [510, 102] on link "In Rotation" at bounding box center [493, 104] width 55 height 13
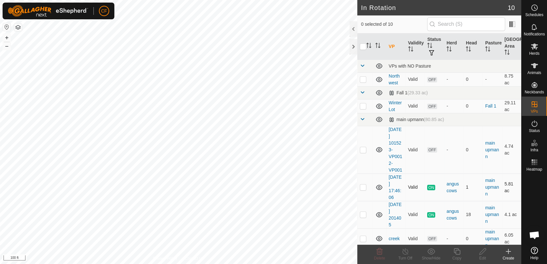
click at [363, 188] on p-checkbox at bounding box center [363, 187] width 6 height 5
checkbox input "false"
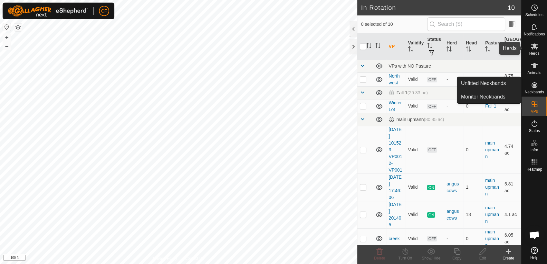
click at [534, 52] on span "Herds" at bounding box center [534, 54] width 10 height 4
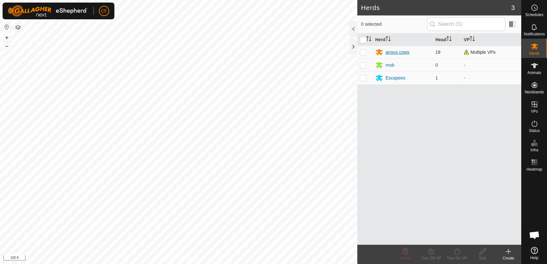
click at [397, 50] on div "angus cows" at bounding box center [398, 52] width 24 height 7
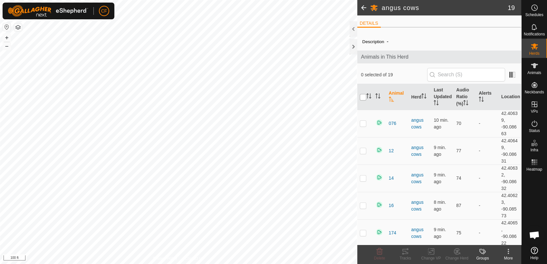
click at [363, 97] on input "checkbox" at bounding box center [363, 97] width 6 height 6
checkbox input "true"
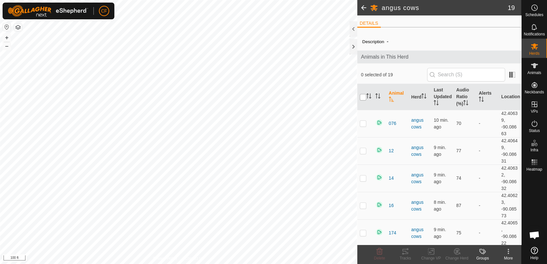
checkbox input "true"
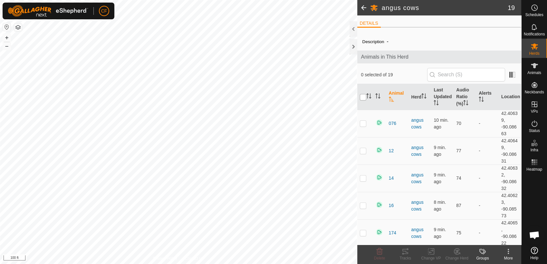
checkbox input "true"
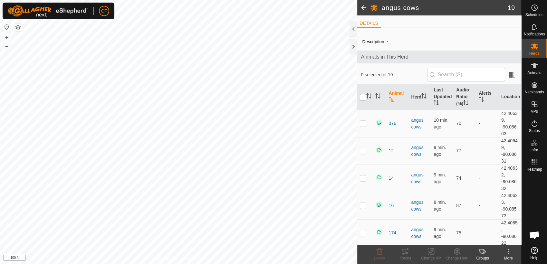
checkbox input "true"
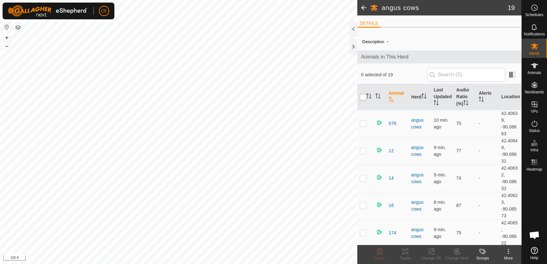
checkbox input "true"
click at [416, 125] on div "angus cows" at bounding box center [419, 124] width 17 height 14
click at [416, 128] on div "angus cows" at bounding box center [419, 124] width 17 height 14
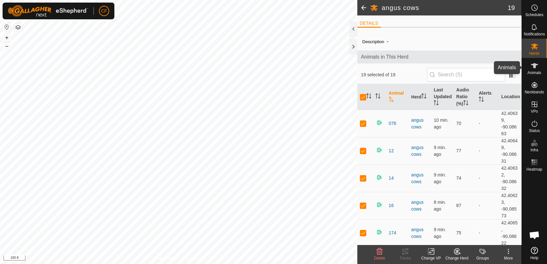
click at [533, 69] on icon at bounding box center [535, 66] width 8 height 8
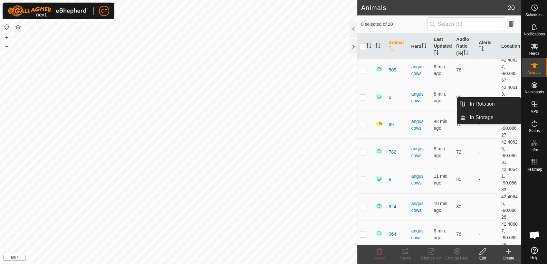
scroll to position [361, 0]
click at [535, 106] on icon at bounding box center [535, 105] width 8 height 8
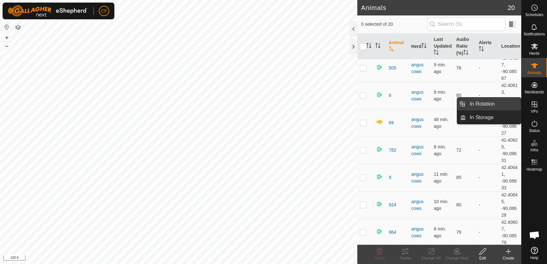
click at [515, 106] on link "In Rotation" at bounding box center [493, 104] width 55 height 13
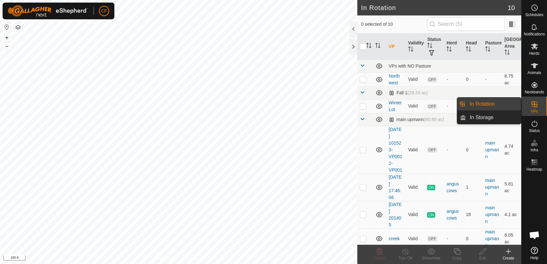
click at [489, 106] on link "In Rotation" at bounding box center [493, 104] width 55 height 13
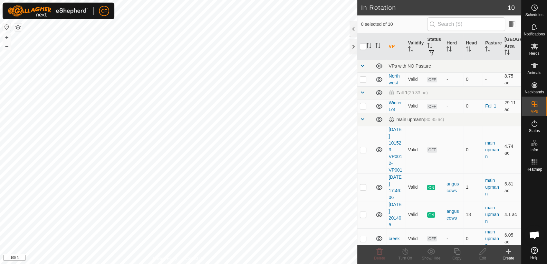
click at [361, 151] on p-checkbox at bounding box center [363, 149] width 6 height 5
click at [381, 253] on icon at bounding box center [380, 252] width 8 height 8
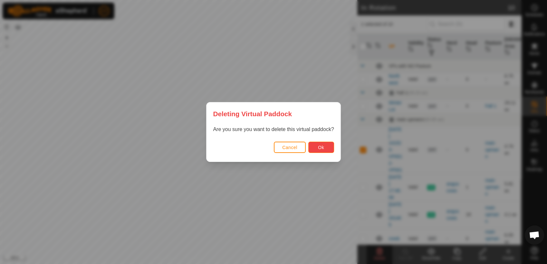
click at [314, 148] on button "Ok" at bounding box center [321, 147] width 26 height 11
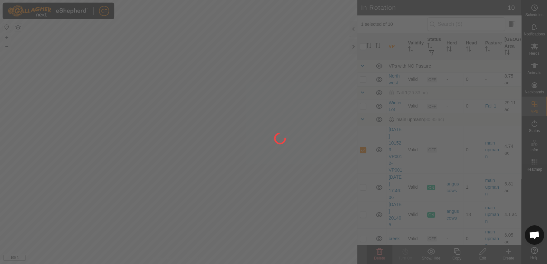
checkbox input "false"
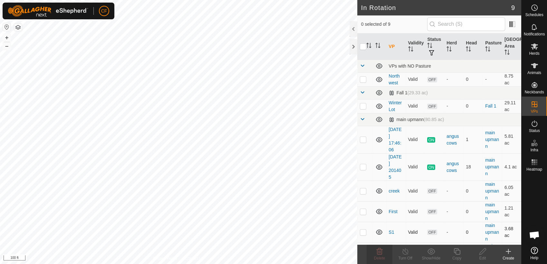
click at [366, 233] on td at bounding box center [364, 232] width 15 height 21
checkbox input "true"
click at [361, 231] on p-checkbox at bounding box center [363, 232] width 6 height 5
checkbox input "false"
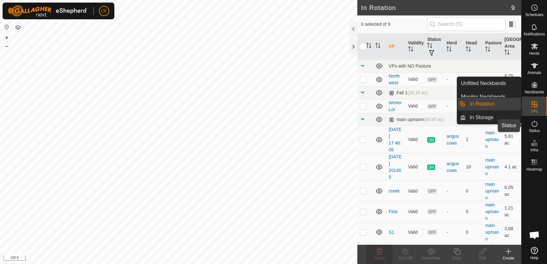
click at [534, 124] on icon at bounding box center [535, 124] width 8 height 8
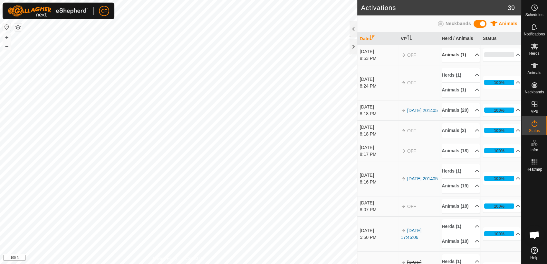
click at [468, 55] on p-accordion-header "Animals (1)" at bounding box center [461, 55] width 38 height 14
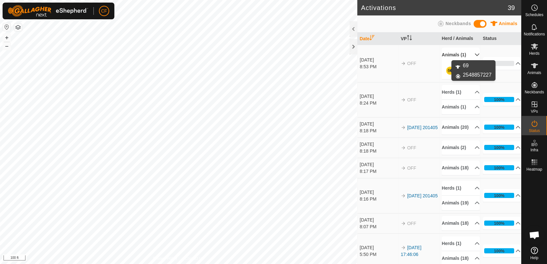
click at [447, 70] on link "69" at bounding box center [449, 70] width 5 height 5
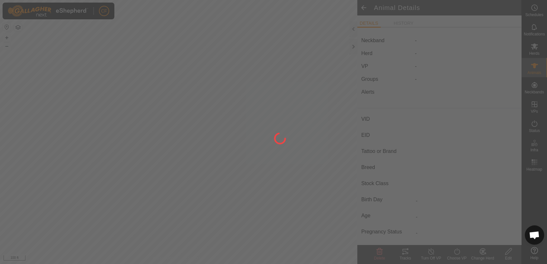
type input "69"
type input "-"
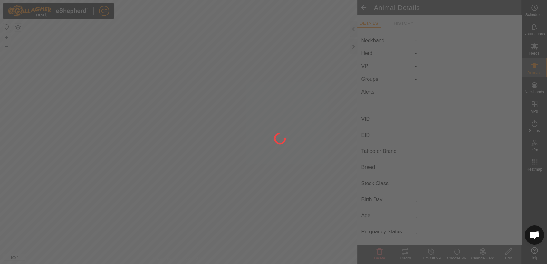
type input "Pregnant"
type input "0 kg"
type input "-"
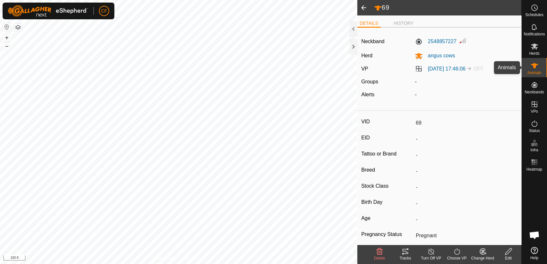
click at [535, 64] on icon at bounding box center [534, 65] width 7 height 5
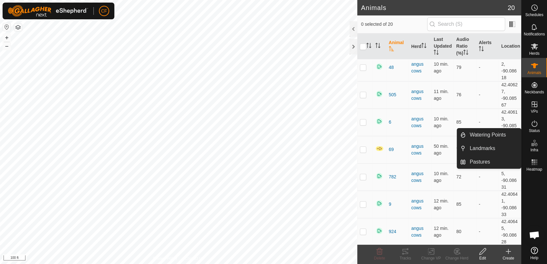
scroll to position [343, 0]
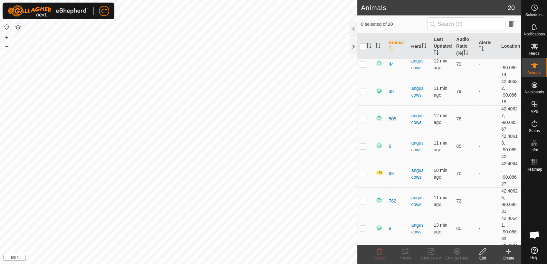
scroll to position [361, 0]
